Goal: Transaction & Acquisition: Purchase product/service

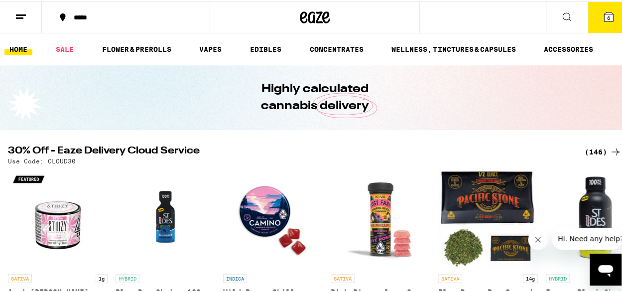
click at [595, 22] on button "6" at bounding box center [609, 15] width 42 height 31
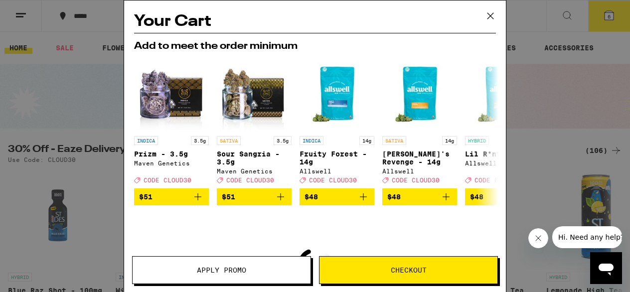
click at [494, 16] on icon at bounding box center [490, 15] width 15 height 15
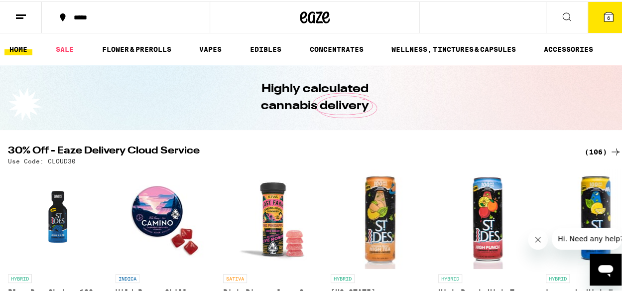
click at [588, 20] on button "6" at bounding box center [609, 15] width 42 height 31
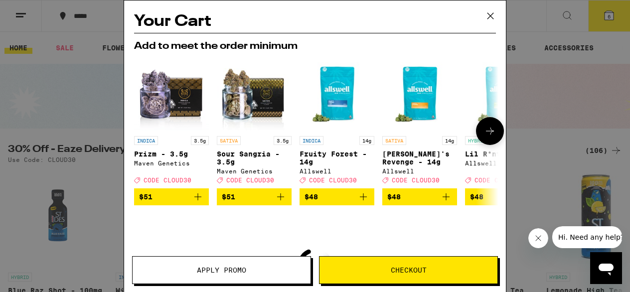
scroll to position [124, 0]
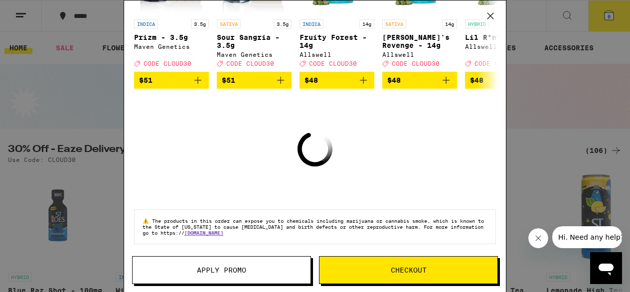
click at [490, 11] on icon at bounding box center [490, 15] width 15 height 15
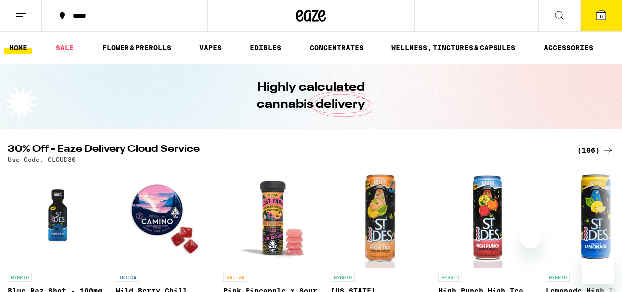
drag, startPoint x: 0, startPoint y: 0, endPoint x: 596, endPoint y: 25, distance: 596.2
click at [596, 25] on button "6" at bounding box center [601, 15] width 42 height 31
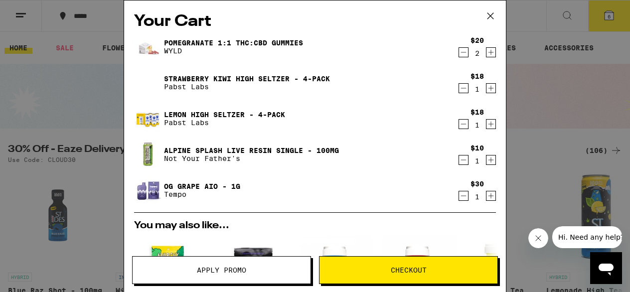
click at [459, 91] on icon "Decrement" at bounding box center [463, 88] width 9 height 12
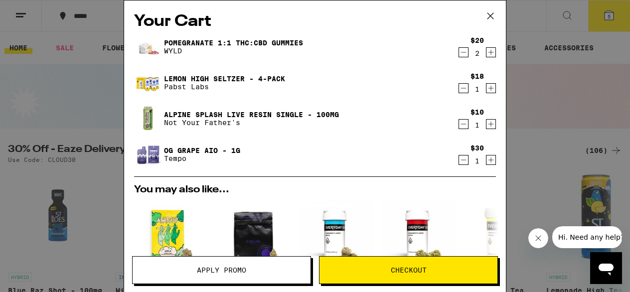
click at [459, 163] on icon "Decrement" at bounding box center [463, 160] width 9 height 12
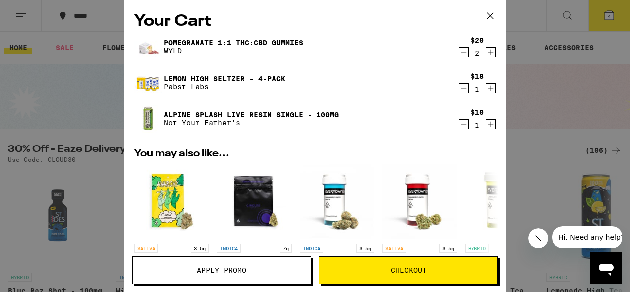
click at [459, 124] on icon "Decrement" at bounding box center [463, 124] width 9 height 12
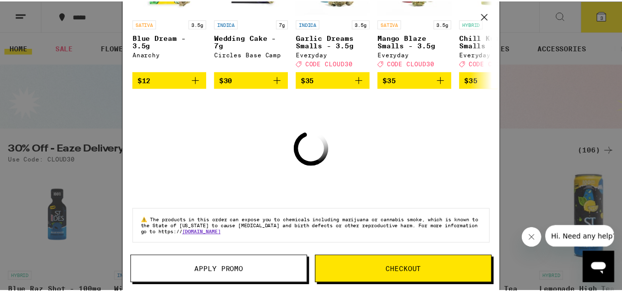
scroll to position [168, 0]
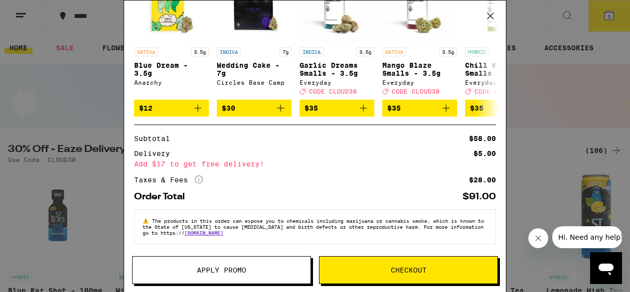
click at [493, 13] on icon at bounding box center [490, 16] width 6 height 6
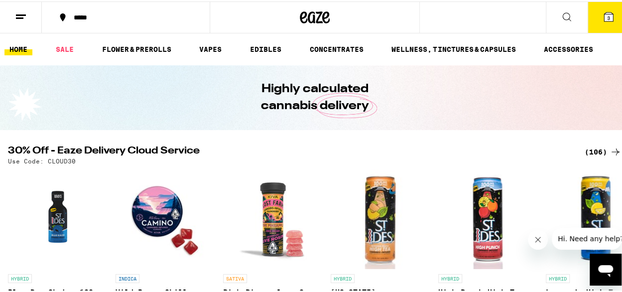
click at [558, 21] on button at bounding box center [567, 15] width 42 height 31
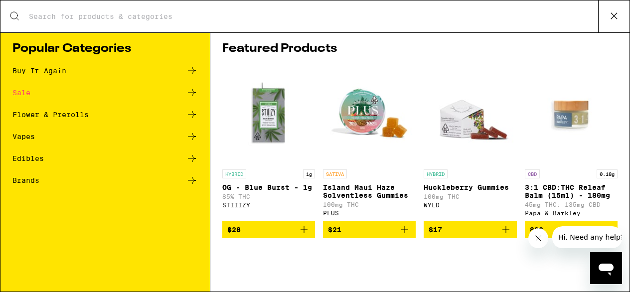
click at [179, 18] on input "Search for Products" at bounding box center [312, 16] width 569 height 9
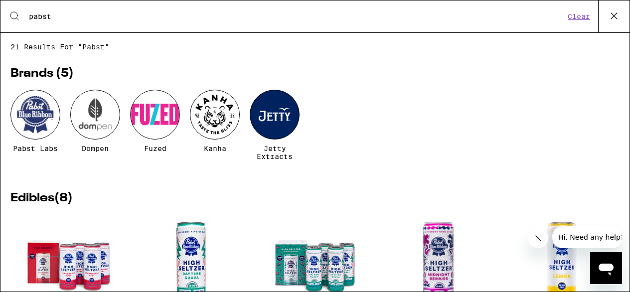
type input "pabst"
click at [36, 126] on div at bounding box center [35, 115] width 50 height 50
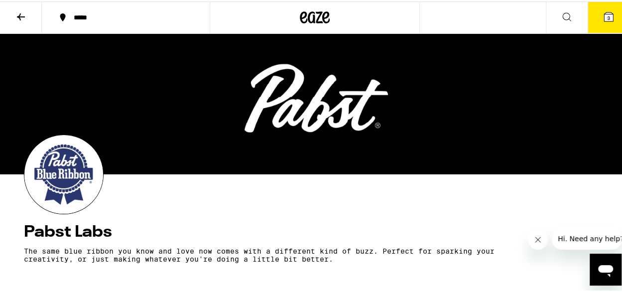
click at [604, 13] on icon at bounding box center [608, 15] width 9 height 9
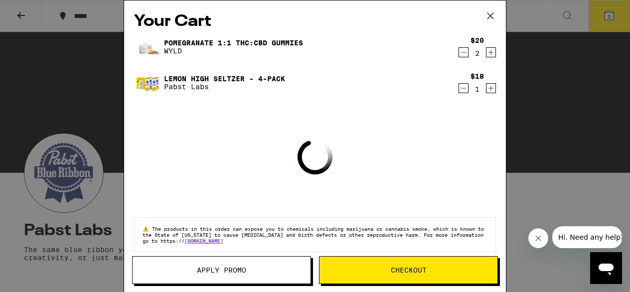
click at [379, 268] on span "Checkout" at bounding box center [408, 269] width 178 height 7
click at [491, 17] on icon at bounding box center [490, 15] width 15 height 15
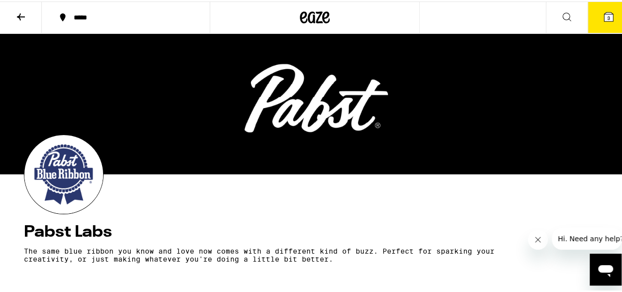
click at [34, 20] on button at bounding box center [21, 15] width 42 height 31
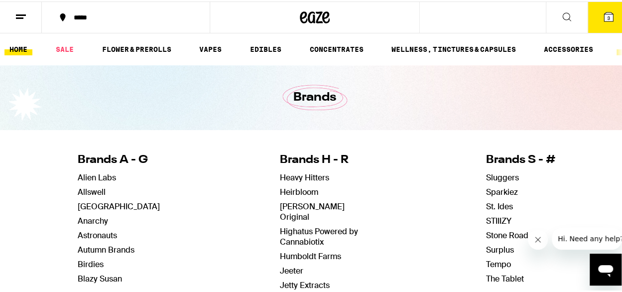
click at [18, 47] on link "HOME" at bounding box center [18, 48] width 28 height 12
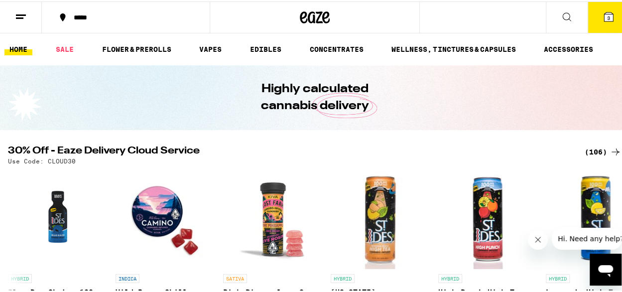
click at [22, 14] on icon at bounding box center [21, 15] width 12 height 12
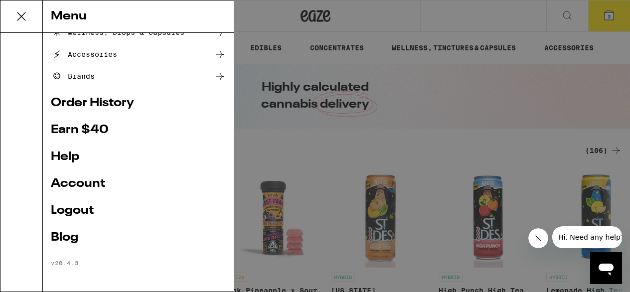
click at [88, 213] on link "Logout" at bounding box center [138, 211] width 175 height 12
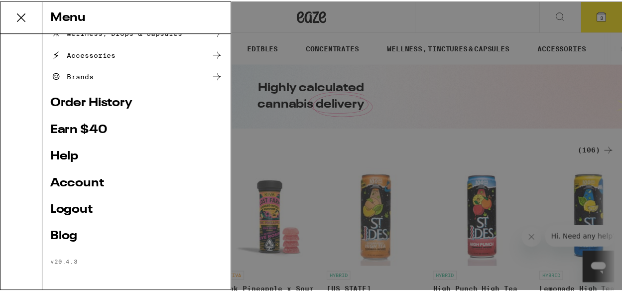
scroll to position [98, 0]
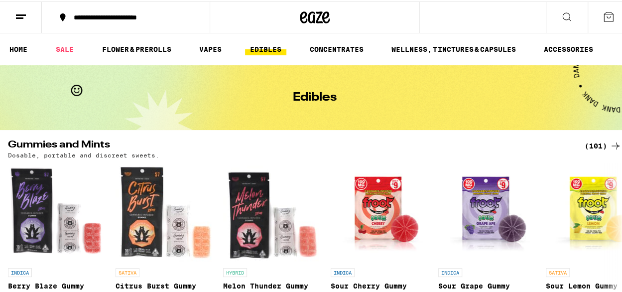
click at [559, 21] on button at bounding box center [567, 15] width 42 height 31
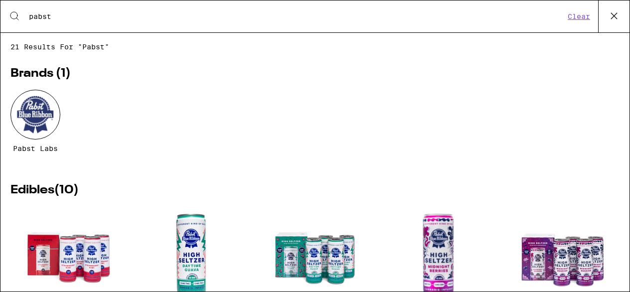
type input "pabst"
click at [28, 111] on div at bounding box center [35, 115] width 50 height 50
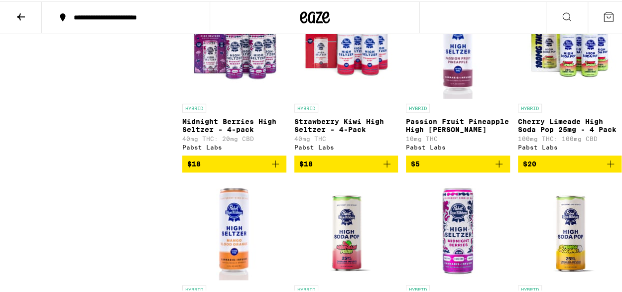
scroll to position [498, 0]
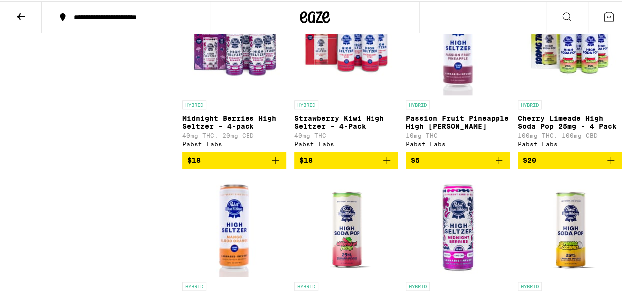
click at [605, 165] on icon "Add to bag" at bounding box center [611, 159] width 12 height 12
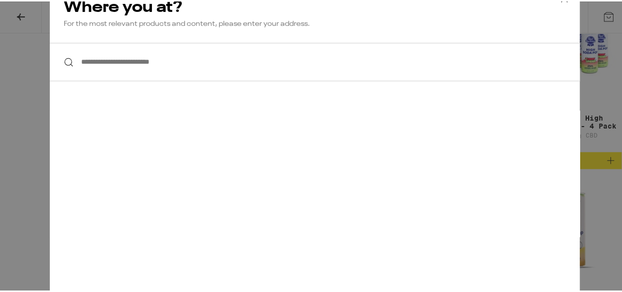
click at [259, 61] on input "**********" at bounding box center [315, 60] width 530 height 38
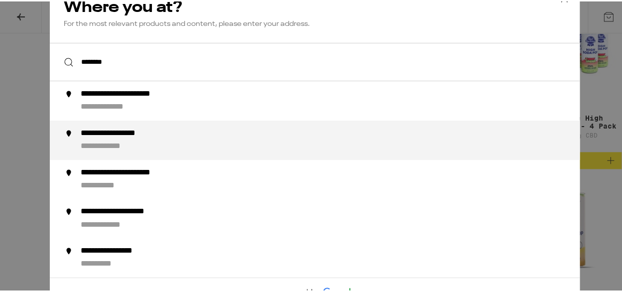
click at [168, 127] on li "**********" at bounding box center [315, 138] width 530 height 39
type input "**********"
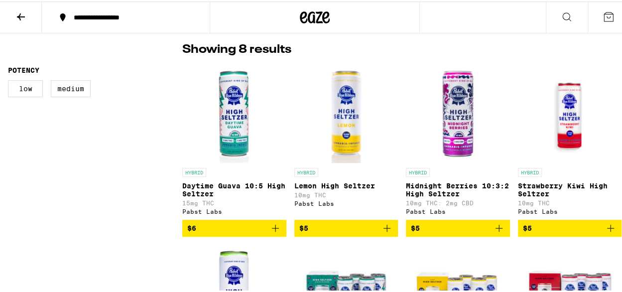
scroll to position [0, 0]
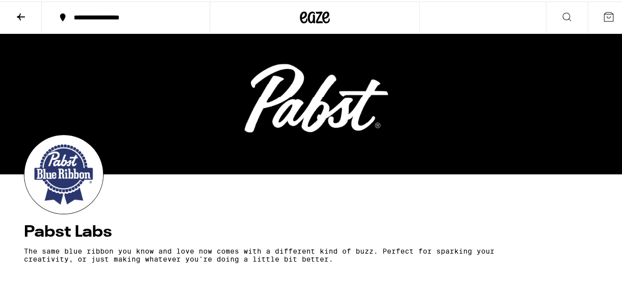
click at [20, 13] on icon at bounding box center [21, 15] width 8 height 7
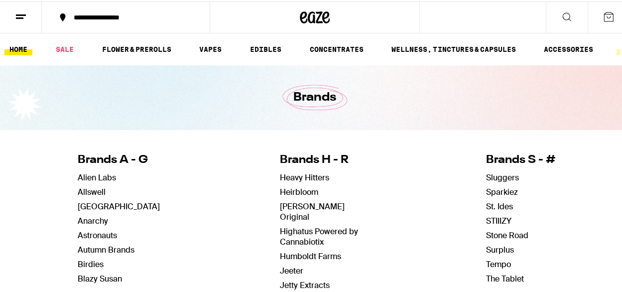
click at [29, 53] on link "HOME" at bounding box center [18, 48] width 28 height 12
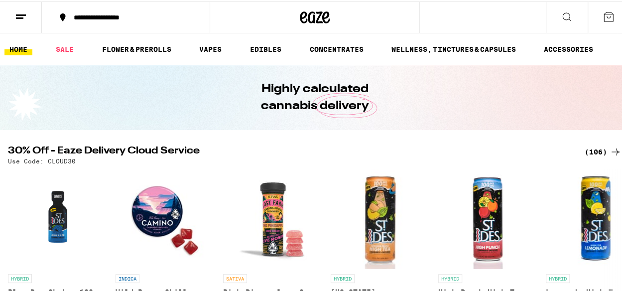
click at [566, 19] on button at bounding box center [567, 15] width 42 height 31
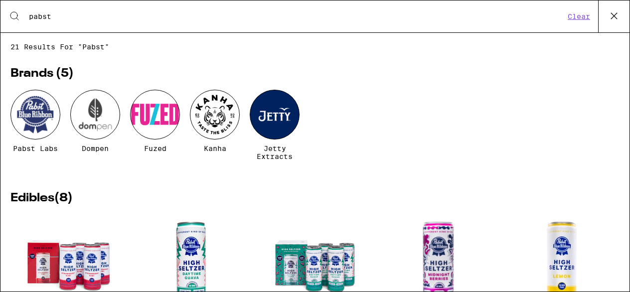
type input "pabst"
click at [40, 114] on div at bounding box center [35, 115] width 50 height 50
